Goal: Navigation & Orientation: Find specific page/section

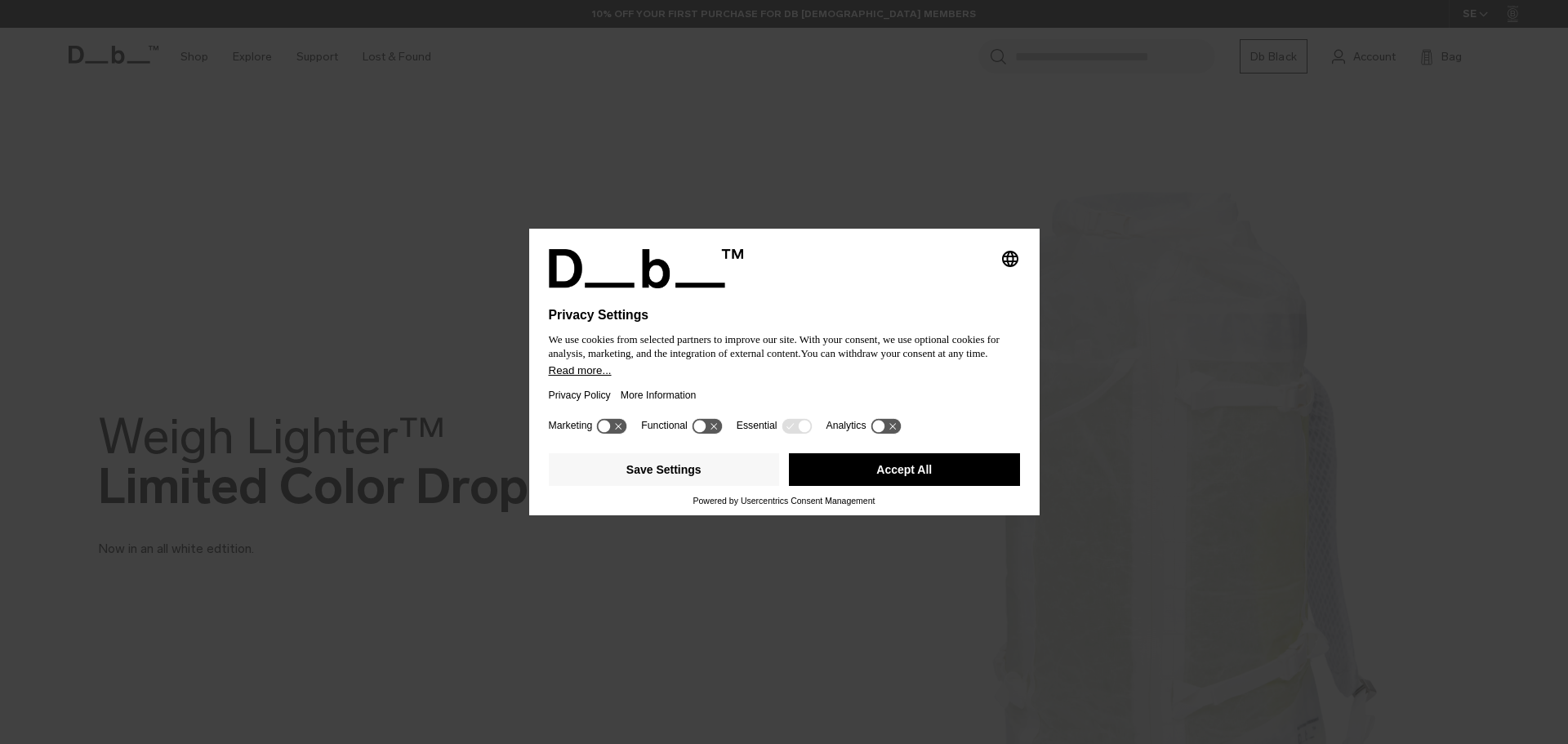
click at [952, 461] on button "Accept All" at bounding box center [904, 470] width 231 height 32
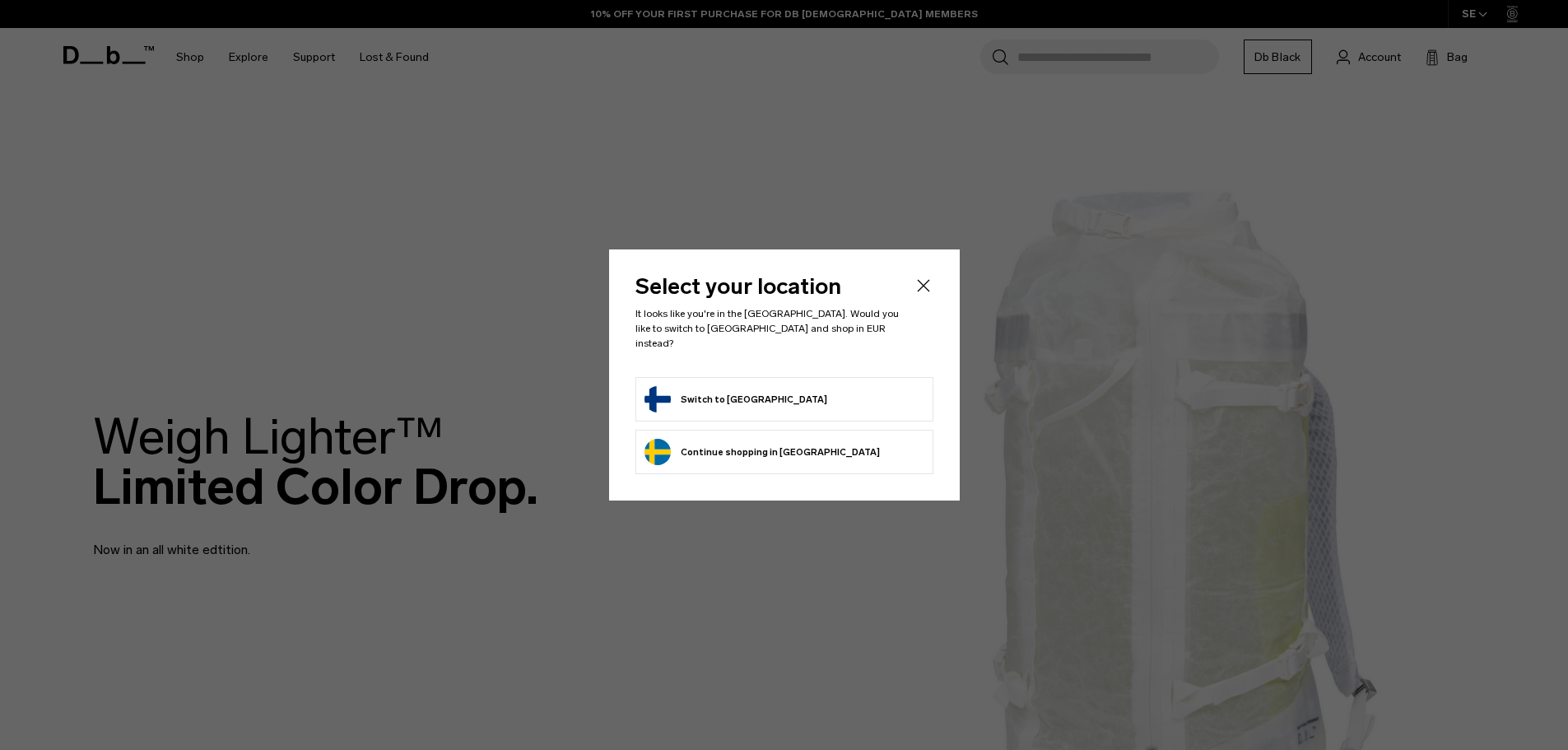
click at [759, 390] on form "Switch to [GEOGRAPHIC_DATA]" at bounding box center [784, 399] width 280 height 26
click at [712, 389] on button "Switch to [GEOGRAPHIC_DATA]" at bounding box center [736, 399] width 183 height 26
click at [712, 392] on button "Switch to [GEOGRAPHIC_DATA]" at bounding box center [736, 399] width 183 height 26
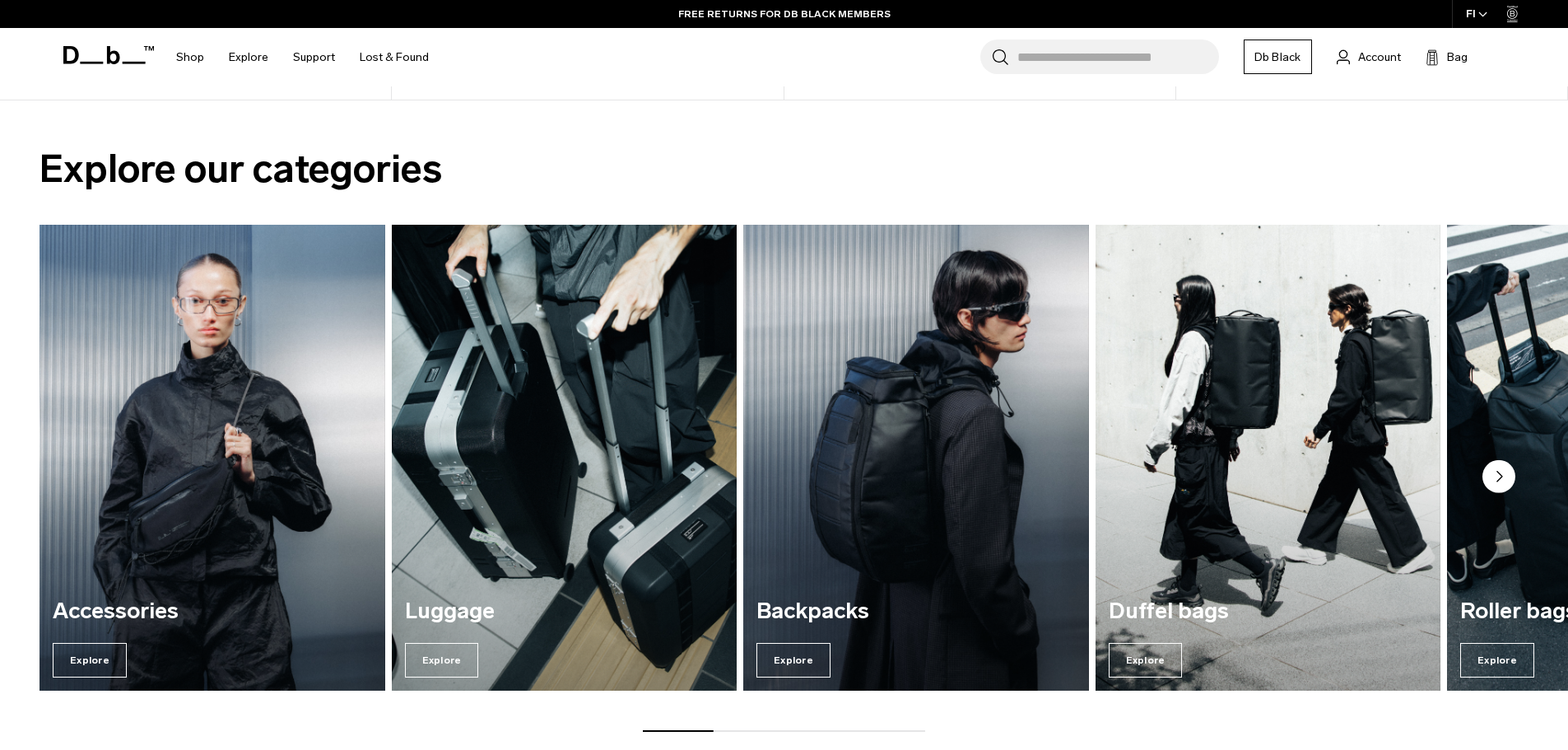
scroll to position [1483, 0]
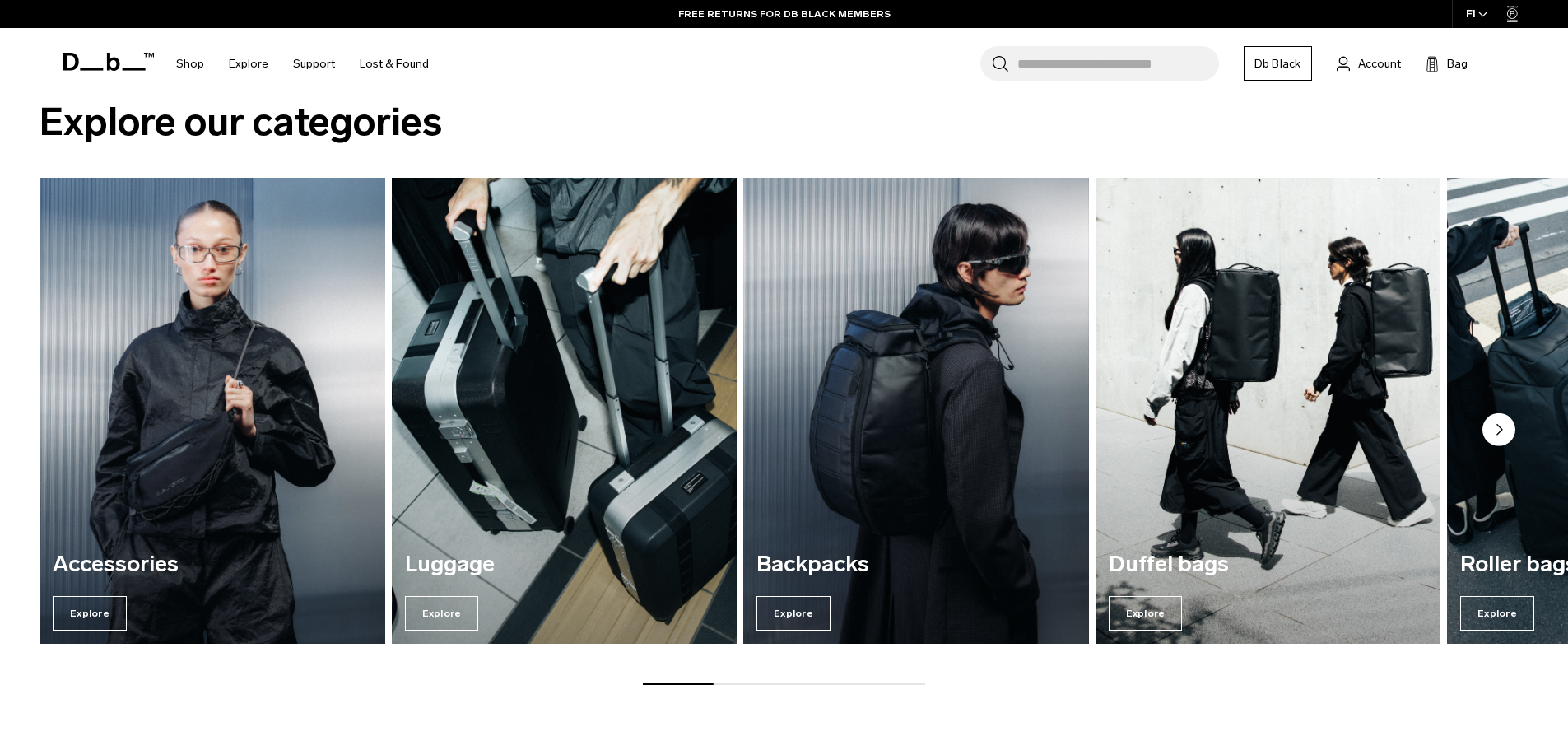
click at [130, 601] on div "Accessories Explore" at bounding box center [213, 592] width 346 height 105
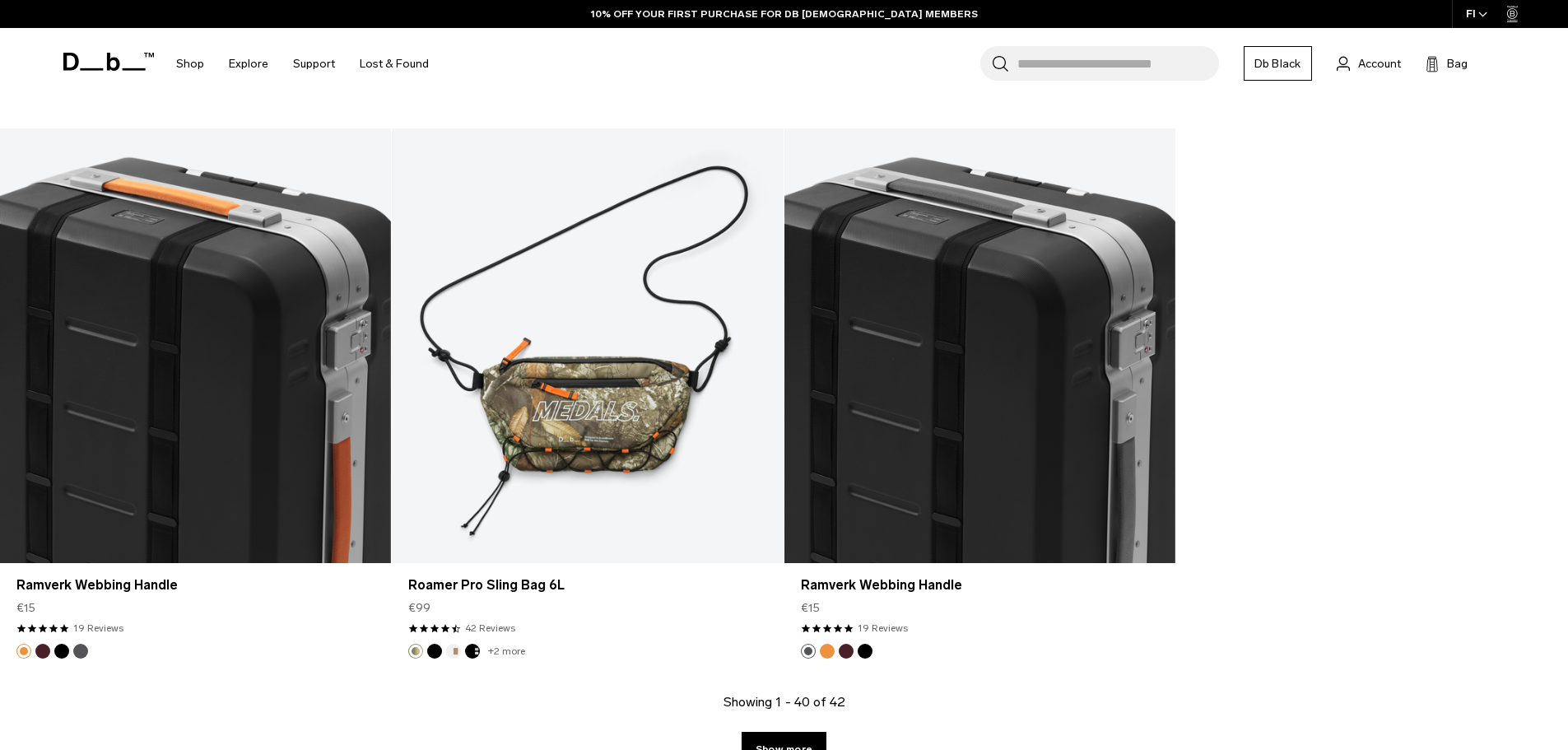
scroll to position [6174, 0]
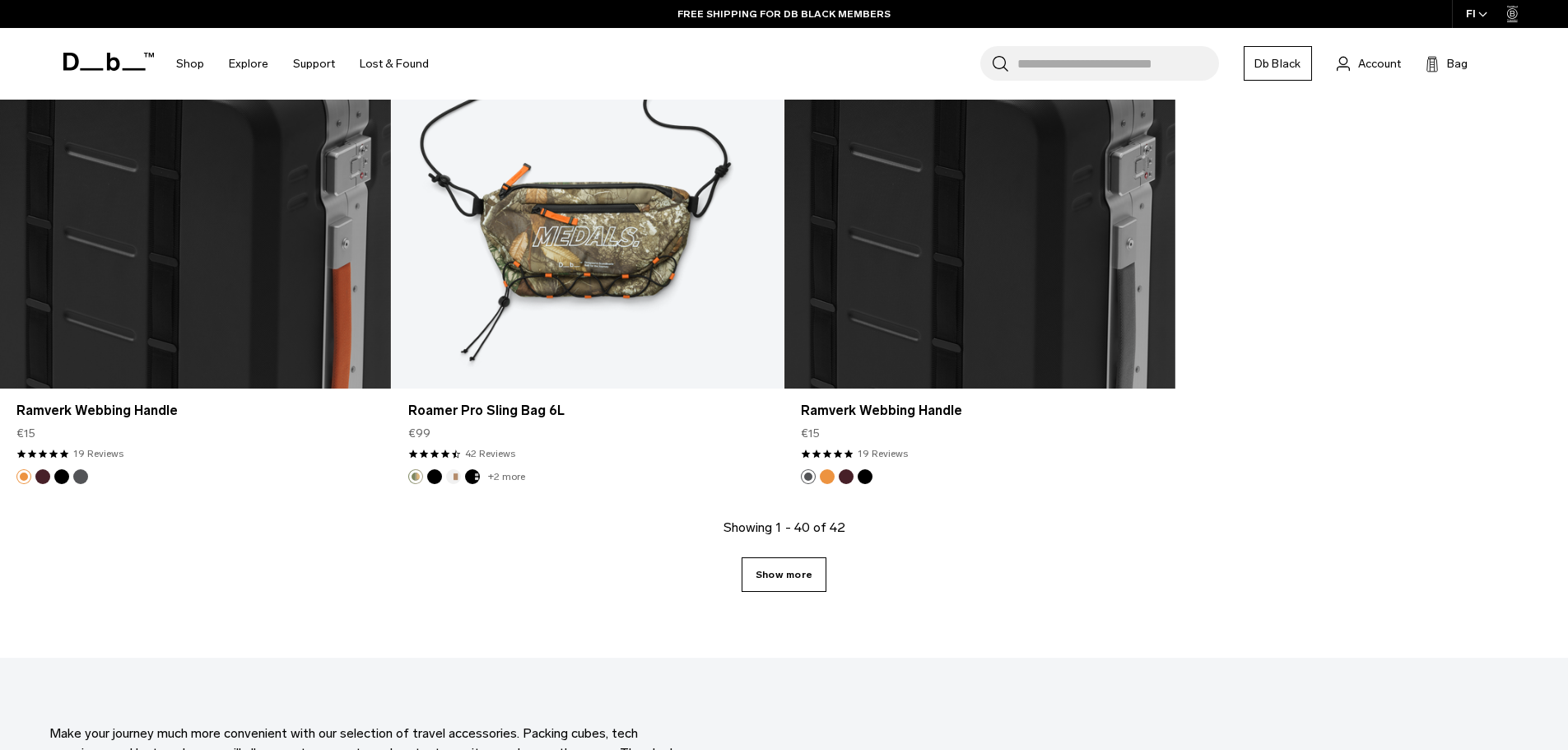
click at [793, 585] on link "Show more" at bounding box center [784, 575] width 85 height 34
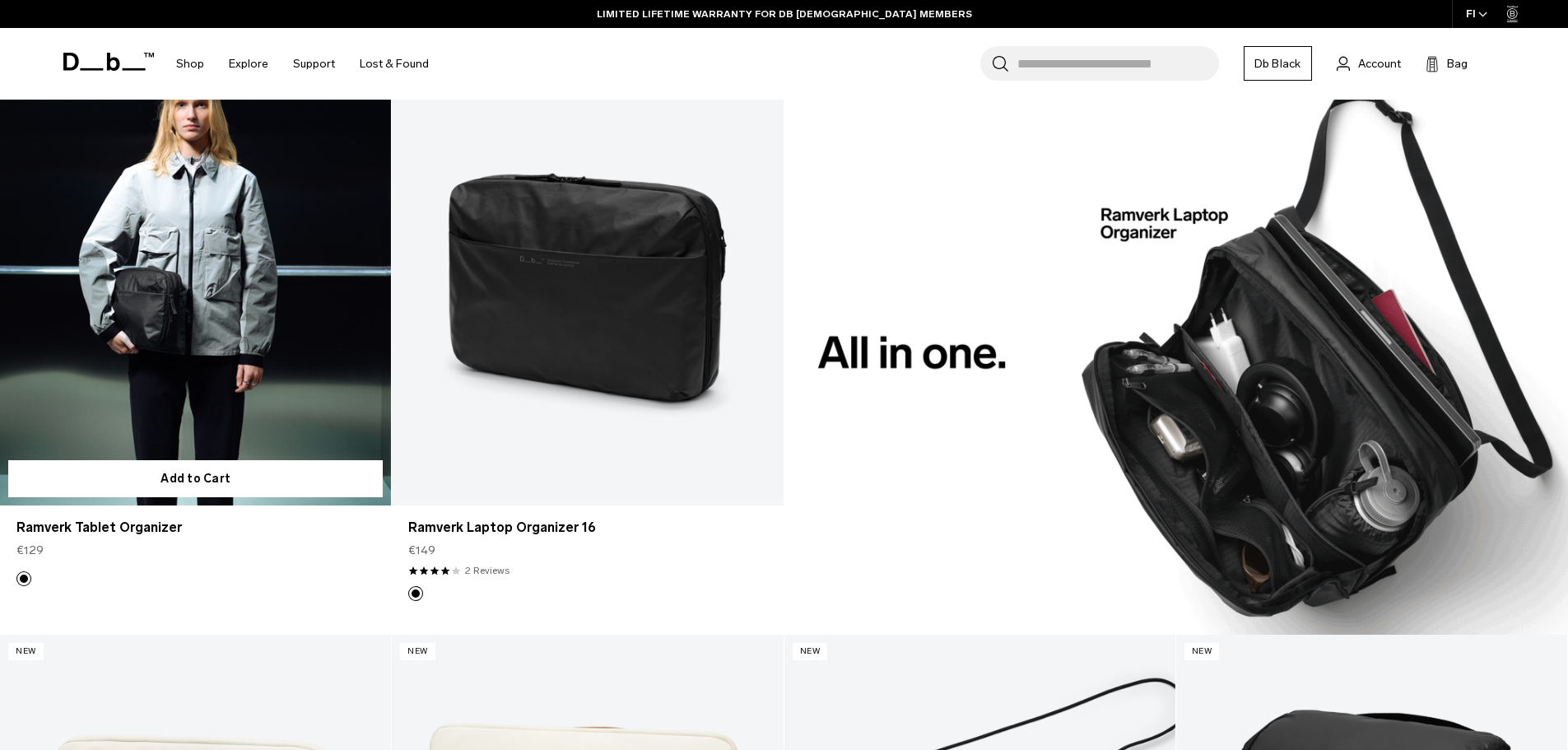
scroll to position [1565, 0]
